Goal: Check status: Check status

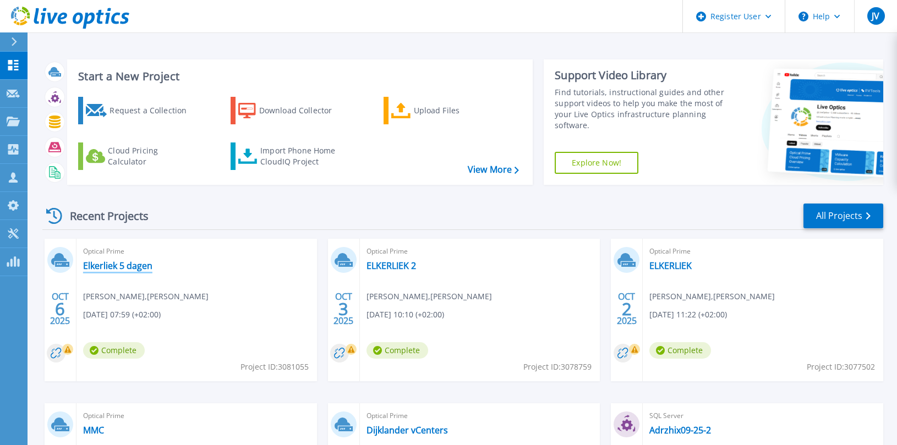
click at [143, 265] on link "Elkerliek 5 dagen" at bounding box center [117, 265] width 69 height 11
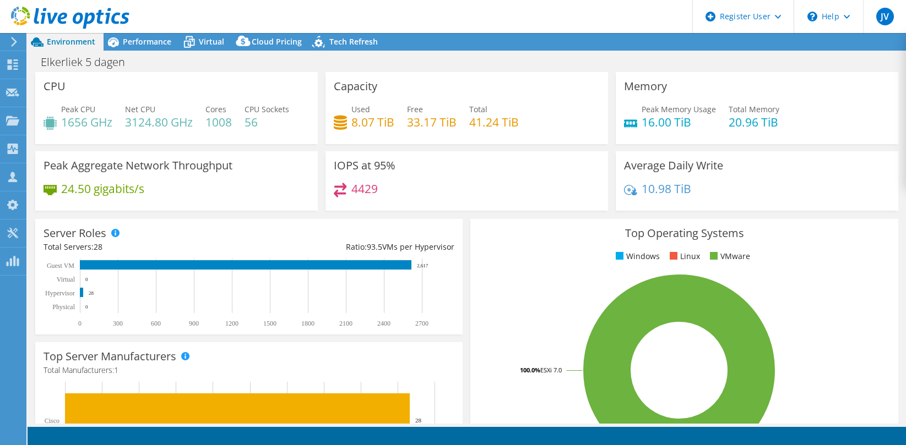
select select "EUFrankfurt"
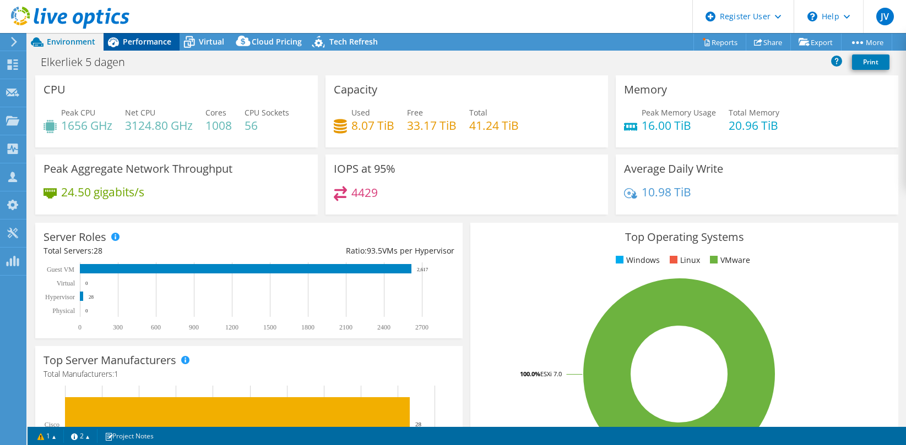
click at [144, 44] on span "Performance" at bounding box center [147, 41] width 48 height 10
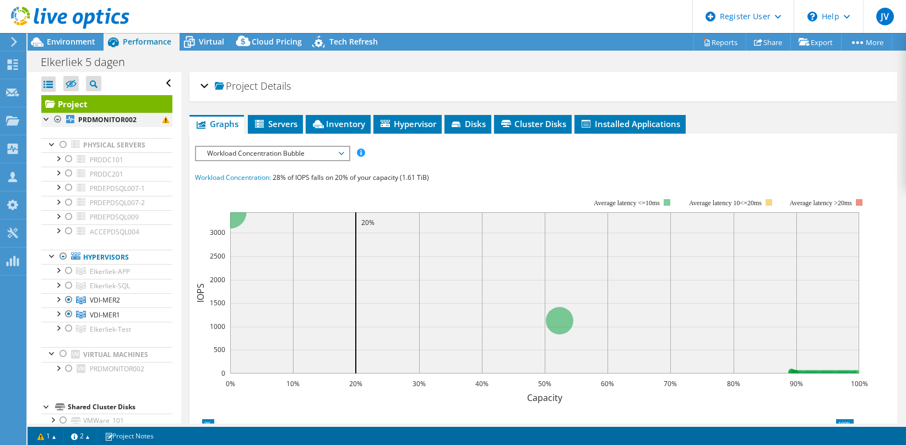
click at [56, 118] on div at bounding box center [57, 119] width 11 height 13
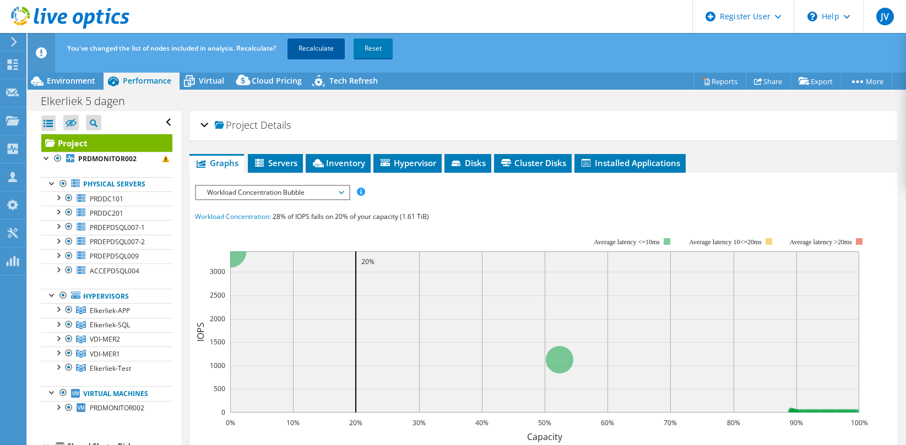
click at [307, 47] on link "Recalculate" at bounding box center [315, 49] width 57 height 20
click at [57, 195] on div at bounding box center [57, 197] width 11 height 11
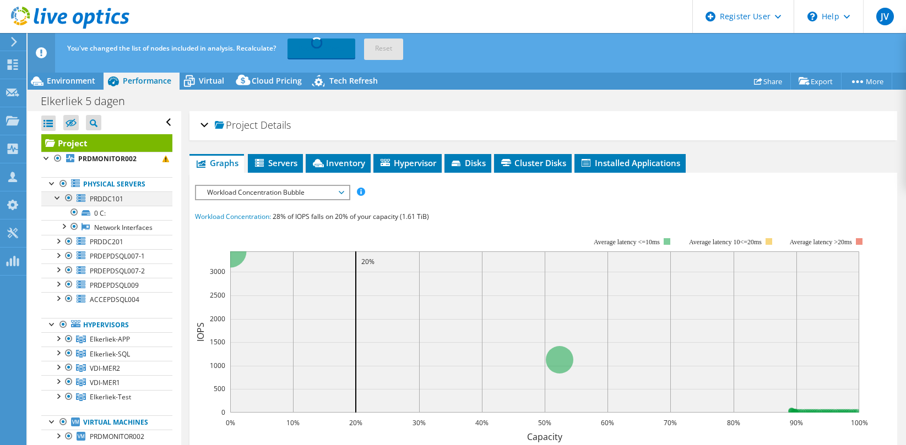
click at [57, 195] on div at bounding box center [57, 197] width 11 height 11
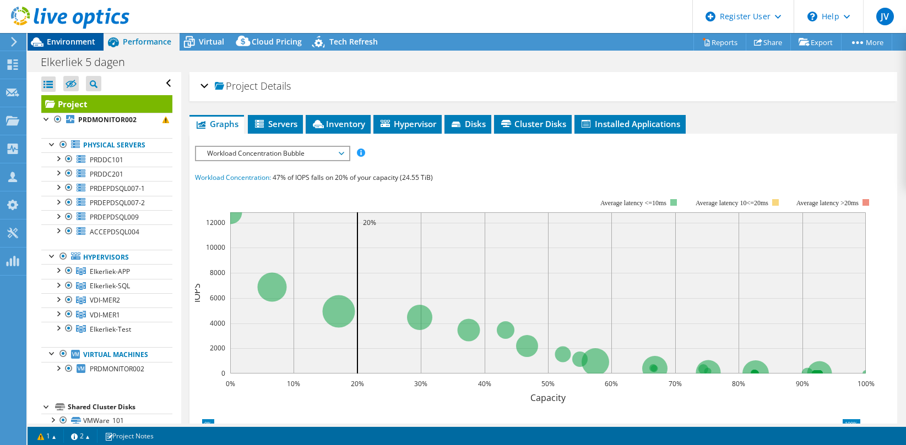
click at [81, 40] on span "Environment" at bounding box center [71, 41] width 48 height 10
